Goal: Task Accomplishment & Management: Manage account settings

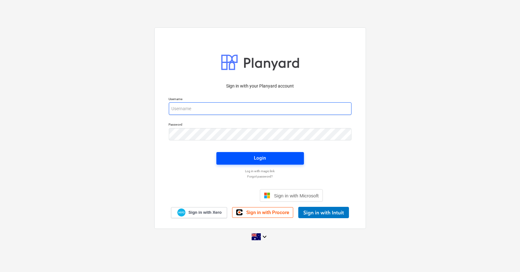
type input "[PERSON_NAME][EMAIL_ADDRESS][DOMAIN_NAME]"
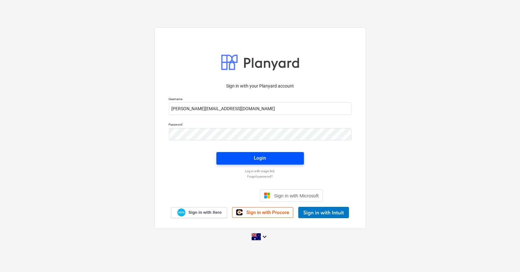
click at [256, 158] on div "Login" at bounding box center [260, 158] width 12 height 8
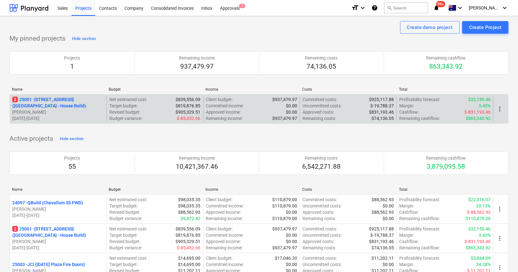
click at [79, 110] on p "[PERSON_NAME]" at bounding box center [58, 112] width 92 height 6
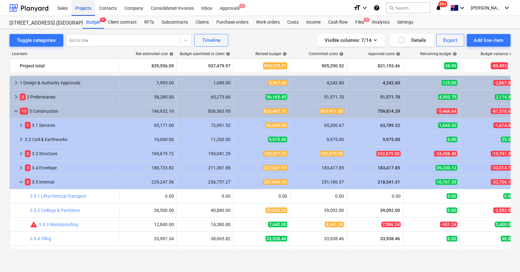
click at [83, 6] on div "Projects" at bounding box center [84, 8] width 24 height 16
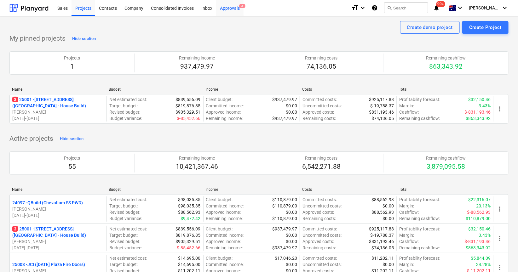
click at [237, 9] on div "Approvals 3" at bounding box center [229, 8] width 27 height 16
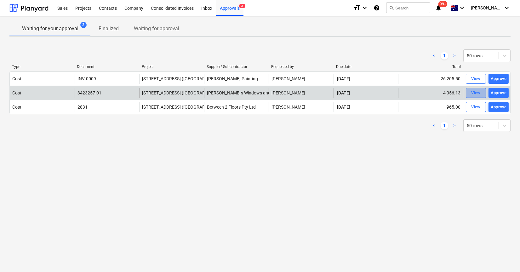
click at [473, 94] on div "View" at bounding box center [475, 92] width 9 height 7
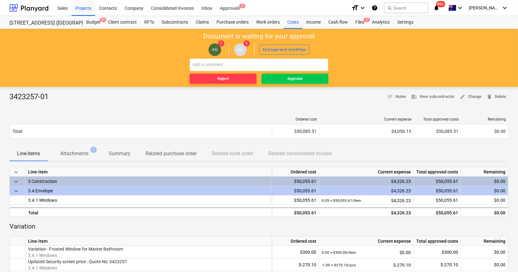
click at [81, 155] on p "Attachments" at bounding box center [74, 154] width 28 height 8
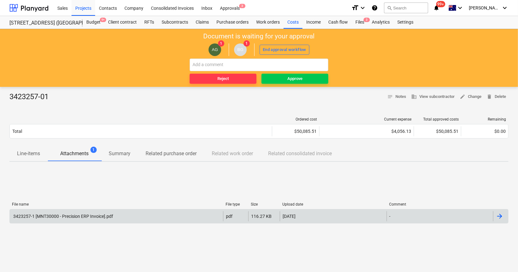
click at [94, 210] on div "3423257-1 [MNT30000 - Precision ERP Invoice].pdf pdf 116.27 KB [DATE] -" at bounding box center [258, 216] width 499 height 14
click at [132, 219] on div "3423257-1 [MNT30000 - Precision ERP Invoice].pdf" at bounding box center [116, 216] width 213 height 10
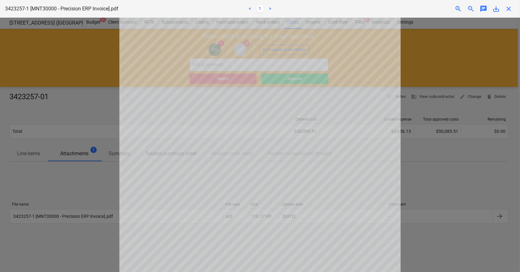
scroll to position [144, 0]
click at [440, 195] on div at bounding box center [260, 145] width 520 height 255
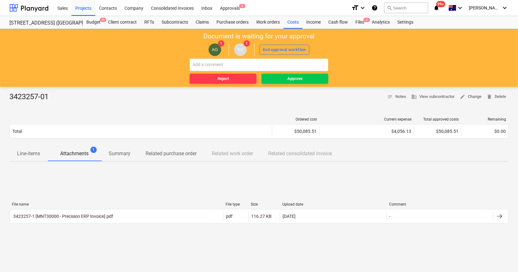
click at [26, 151] on p "Line-items" at bounding box center [28, 154] width 23 height 8
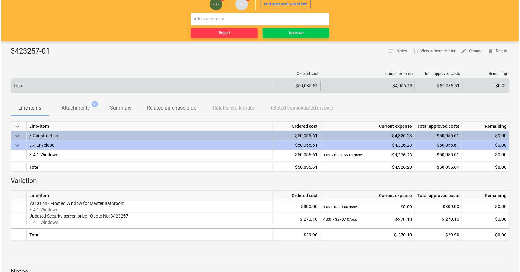
scroll to position [35, 0]
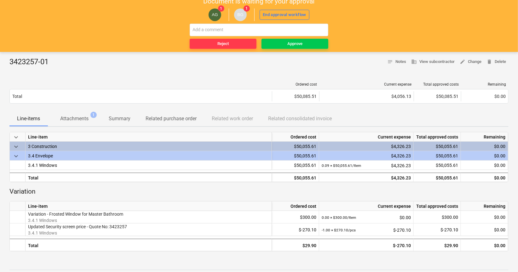
click at [74, 118] on p "Attachments" at bounding box center [74, 119] width 28 height 8
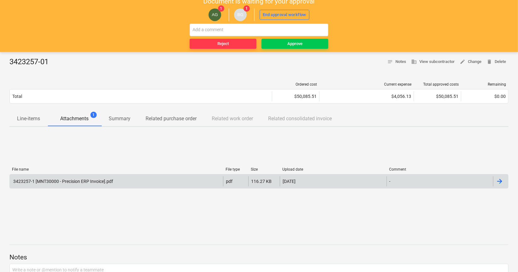
click at [135, 178] on div "3423257-1 [MNT30000 - Precision ERP Invoice].pdf" at bounding box center [116, 181] width 213 height 10
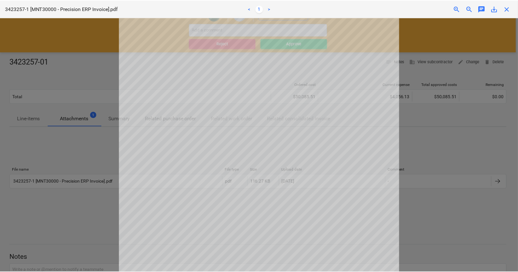
scroll to position [144, 0]
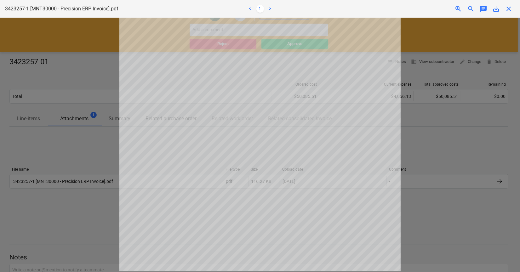
click at [410, 192] on div at bounding box center [260, 145] width 520 height 255
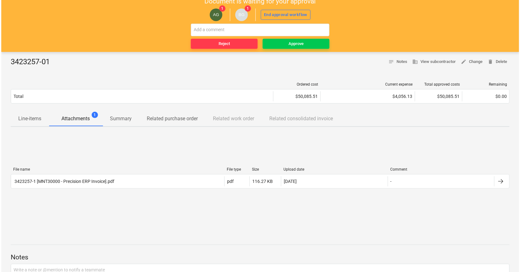
scroll to position [0, 0]
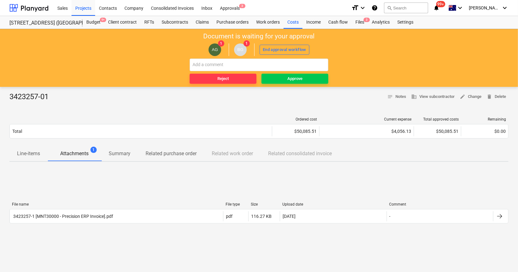
click at [31, 147] on button "Line-items" at bounding box center [28, 153] width 38 height 15
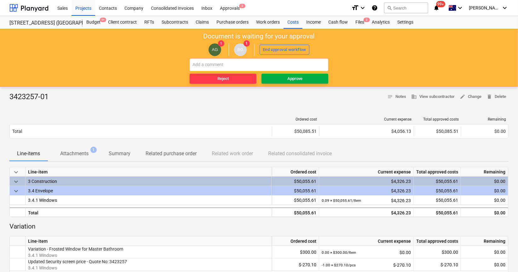
click at [301, 75] on div "Approve" at bounding box center [294, 78] width 15 height 7
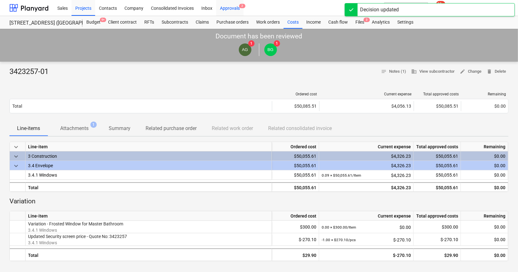
click at [230, 2] on div "Approvals 2" at bounding box center [229, 8] width 27 height 16
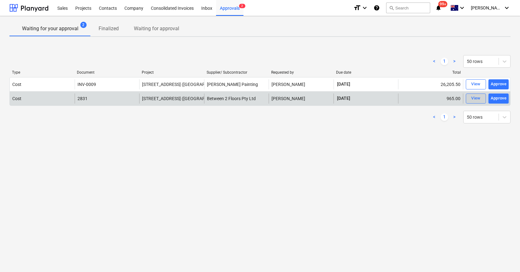
click at [479, 100] on div "View" at bounding box center [475, 98] width 9 height 7
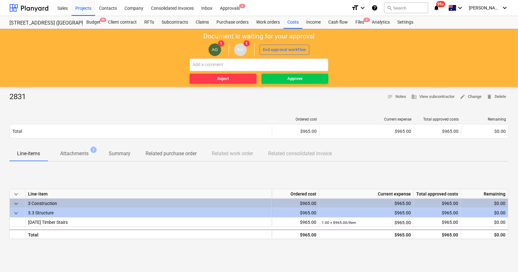
click at [76, 152] on p "Attachments" at bounding box center [74, 154] width 28 height 8
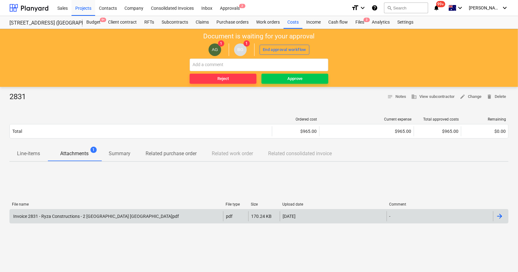
click at [96, 218] on div "Invoice 2831 - Ryza Constructions - 2 [GEOGRAPHIC_DATA] [GEOGRAPHIC_DATA]pdf" at bounding box center [95, 216] width 167 height 5
click at [38, 155] on p "Line-items" at bounding box center [28, 154] width 23 height 8
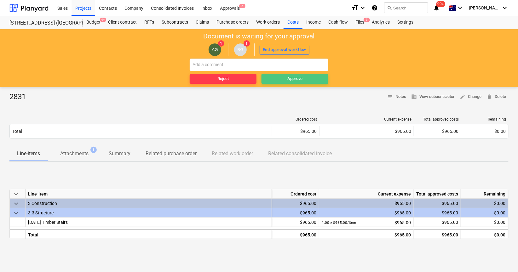
click at [299, 78] on div "Approve" at bounding box center [294, 78] width 15 height 7
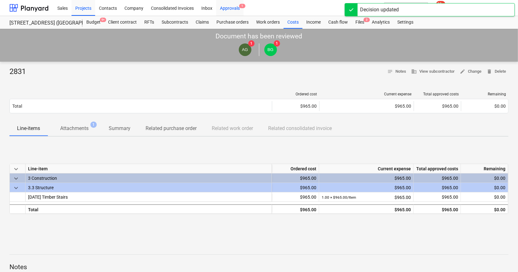
click at [238, 5] on div "Approvals 1" at bounding box center [229, 8] width 27 height 16
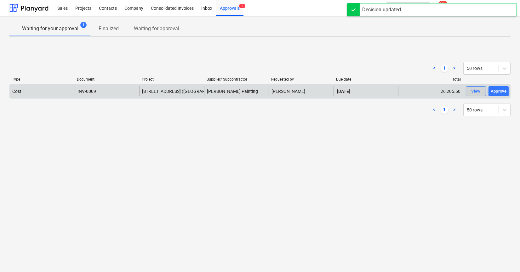
click at [478, 91] on div "View" at bounding box center [475, 91] width 9 height 7
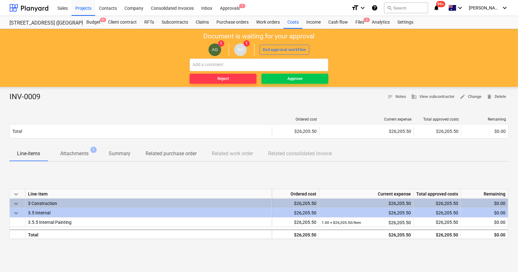
click at [80, 157] on p "Attachments" at bounding box center [74, 154] width 28 height 8
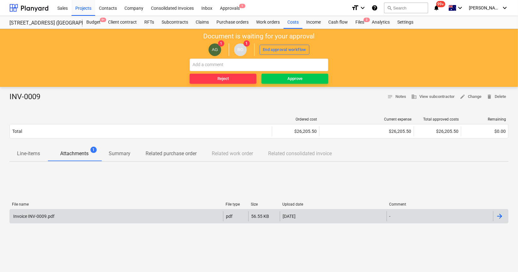
click at [74, 220] on div "Invoice INV-0009.pdf" at bounding box center [116, 216] width 213 height 10
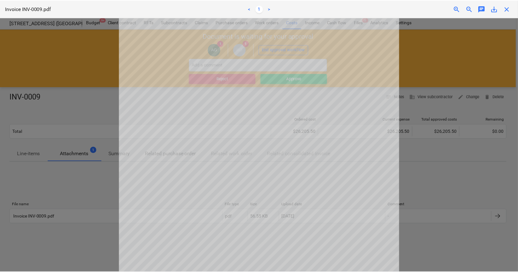
scroll to position [140, 0]
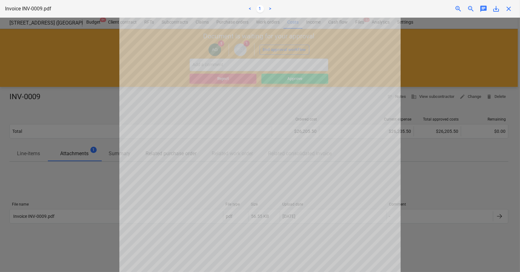
click at [428, 199] on div at bounding box center [260, 145] width 520 height 255
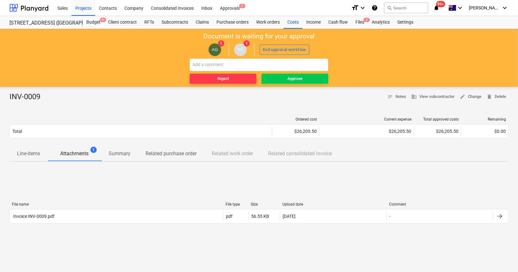
click at [31, 157] on p "Line-items" at bounding box center [28, 154] width 23 height 8
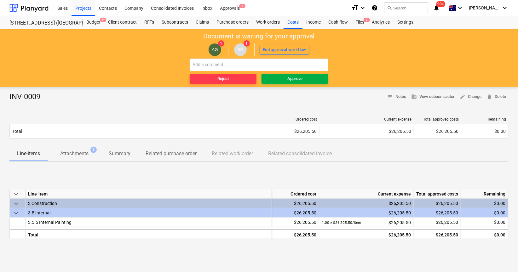
click at [303, 79] on span "Approve" at bounding box center [295, 78] width 62 height 7
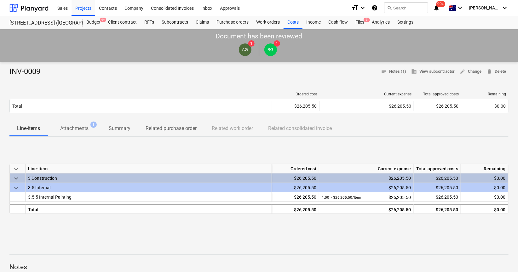
click at [84, 152] on div "keyboard_arrow_down Line-item Ordered cost Current expense Total approved costs…" at bounding box center [258, 189] width 499 height 94
click at [77, 126] on p "Attachments" at bounding box center [74, 129] width 28 height 8
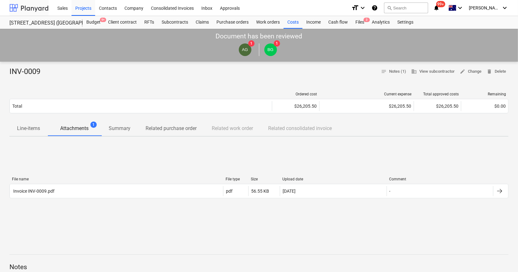
click at [21, 8] on div at bounding box center [28, 8] width 39 height 16
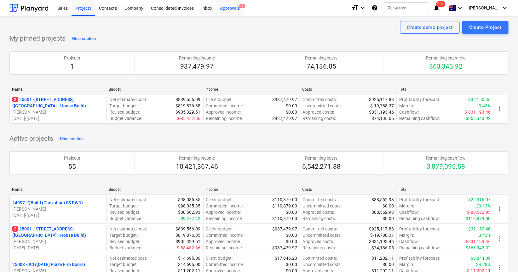
click at [232, 11] on div "Approvals 1" at bounding box center [229, 8] width 27 height 16
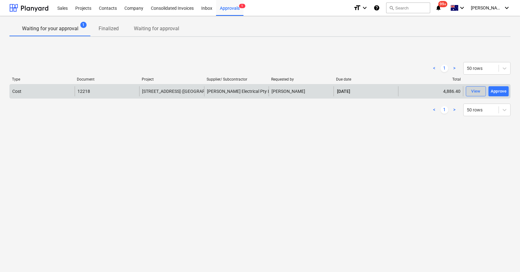
click at [477, 93] on div "View" at bounding box center [475, 91] width 9 height 7
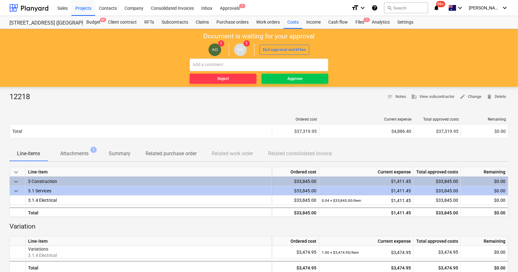
click at [75, 156] on p "Attachments" at bounding box center [74, 154] width 28 height 8
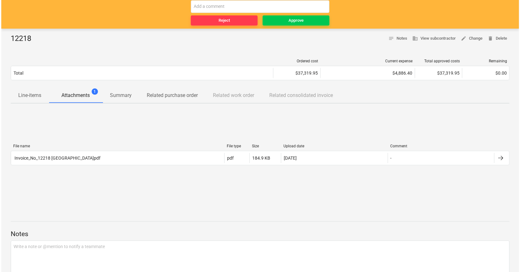
scroll to position [70, 0]
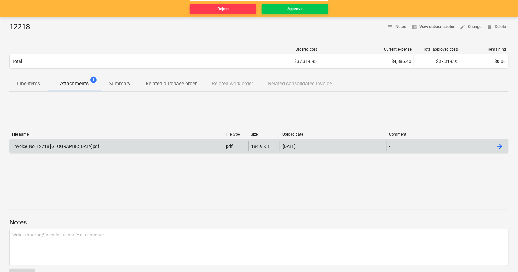
click at [145, 143] on div "Invoice_No_12218 [GEOGRAPHIC_DATA]pdf" at bounding box center [116, 146] width 213 height 10
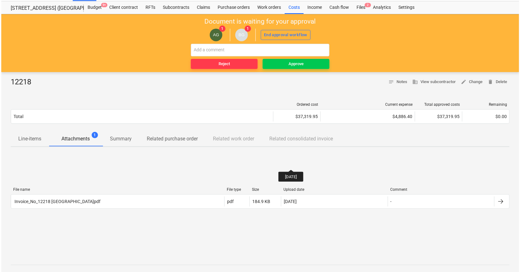
scroll to position [0, 0]
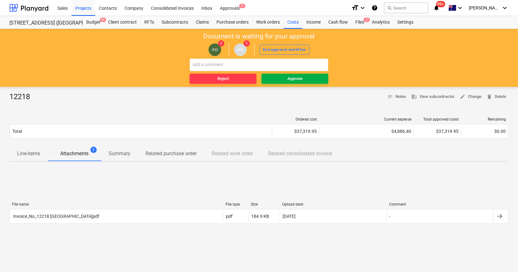
click at [293, 83] on button "Approve" at bounding box center [294, 79] width 67 height 10
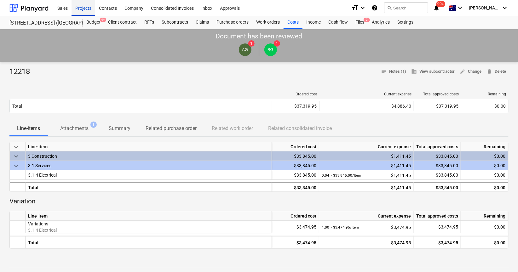
click at [89, 11] on div "Projects" at bounding box center [84, 8] width 24 height 16
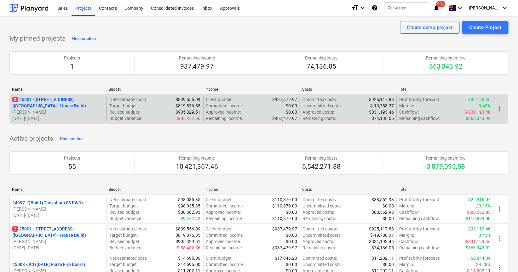
click at [86, 111] on p "[PERSON_NAME]" at bounding box center [58, 112] width 92 height 6
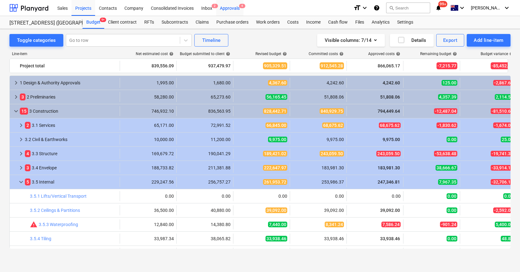
click at [227, 7] on div "Approvals 4" at bounding box center [229, 8] width 27 height 16
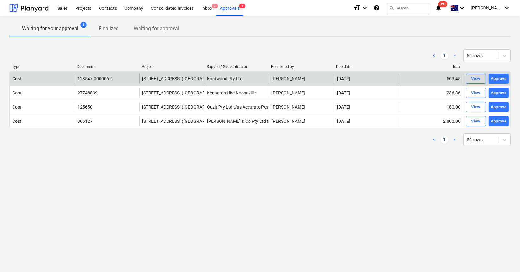
click at [498, 79] on div "Approve" at bounding box center [499, 78] width 16 height 7
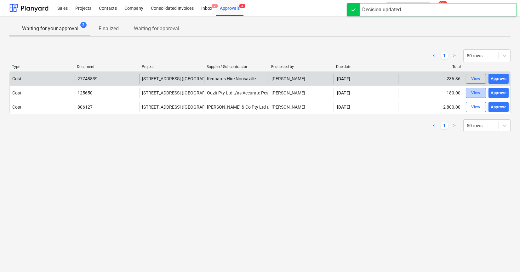
click at [482, 93] on span "View" at bounding box center [476, 92] width 14 height 7
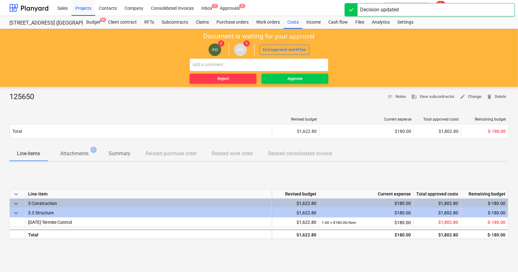
click at [77, 155] on p "Attachments" at bounding box center [74, 154] width 28 height 8
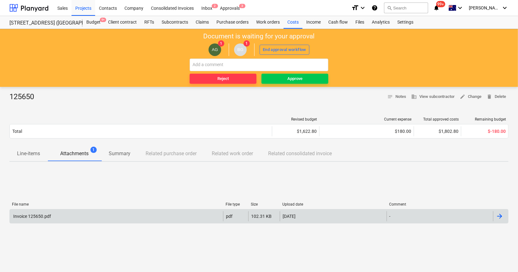
click at [61, 215] on div "Invoice 125650.pdf" at bounding box center [116, 216] width 213 height 10
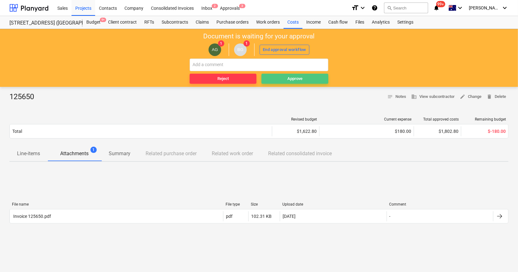
click at [316, 81] on span "Approve" at bounding box center [295, 78] width 62 height 7
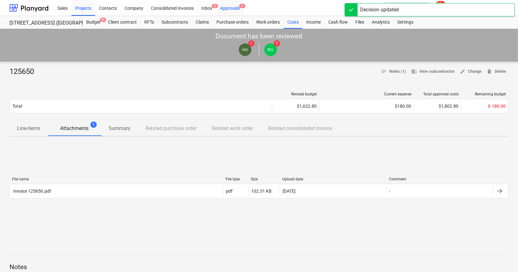
click at [232, 9] on div "Approvals 2" at bounding box center [229, 8] width 27 height 16
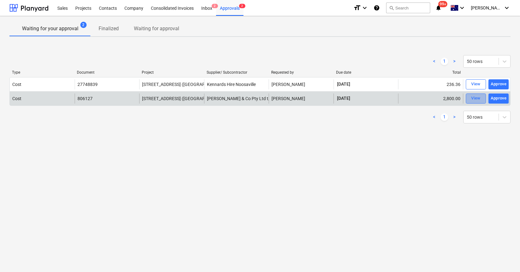
click at [473, 98] on div "View" at bounding box center [475, 98] width 9 height 7
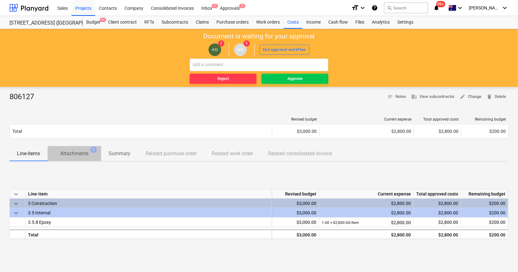
click at [77, 148] on span "Attachments 1" at bounding box center [75, 154] width 54 height 12
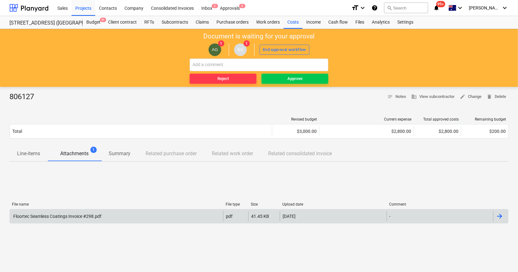
click at [123, 213] on div "Floortec Seamless Coatings Invoice #298.pdf" at bounding box center [116, 216] width 213 height 10
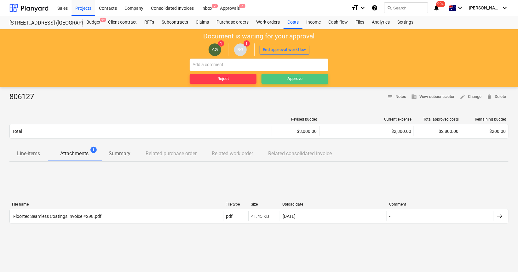
click at [280, 78] on span "Approve" at bounding box center [295, 78] width 62 height 7
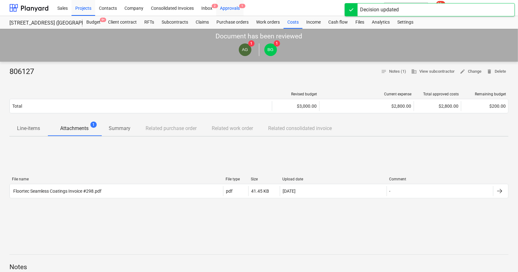
click at [237, 6] on div "Approvals 1" at bounding box center [229, 8] width 27 height 16
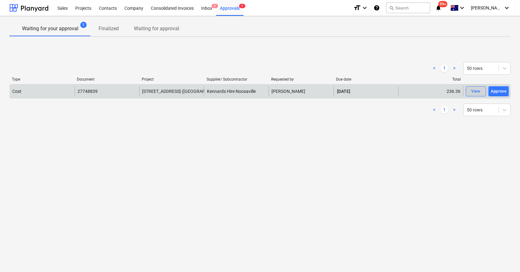
click at [481, 93] on span "View" at bounding box center [476, 91] width 14 height 7
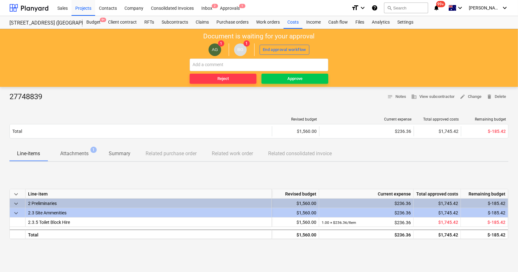
click at [78, 155] on p "Attachments" at bounding box center [74, 154] width 28 height 8
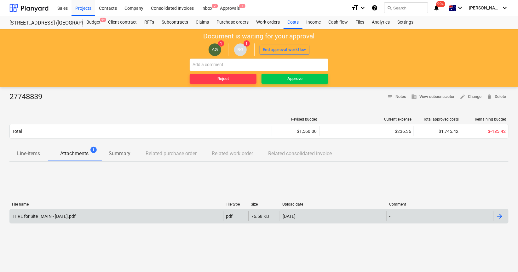
click at [120, 215] on div "HIRE for Site _MAIN - [DATE].pdf" at bounding box center [116, 216] width 213 height 10
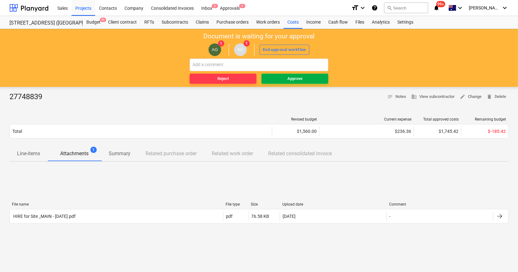
drag, startPoint x: 281, startPoint y: 90, endPoint x: 288, endPoint y: 83, distance: 9.4
click at [281, 89] on div "27748839 notes Notes business View subcontractor edit Change delete Delete Revi…" at bounding box center [259, 224] width 518 height 274
click at [290, 79] on div "Approve" at bounding box center [294, 78] width 15 height 7
